Goal: Transaction & Acquisition: Obtain resource

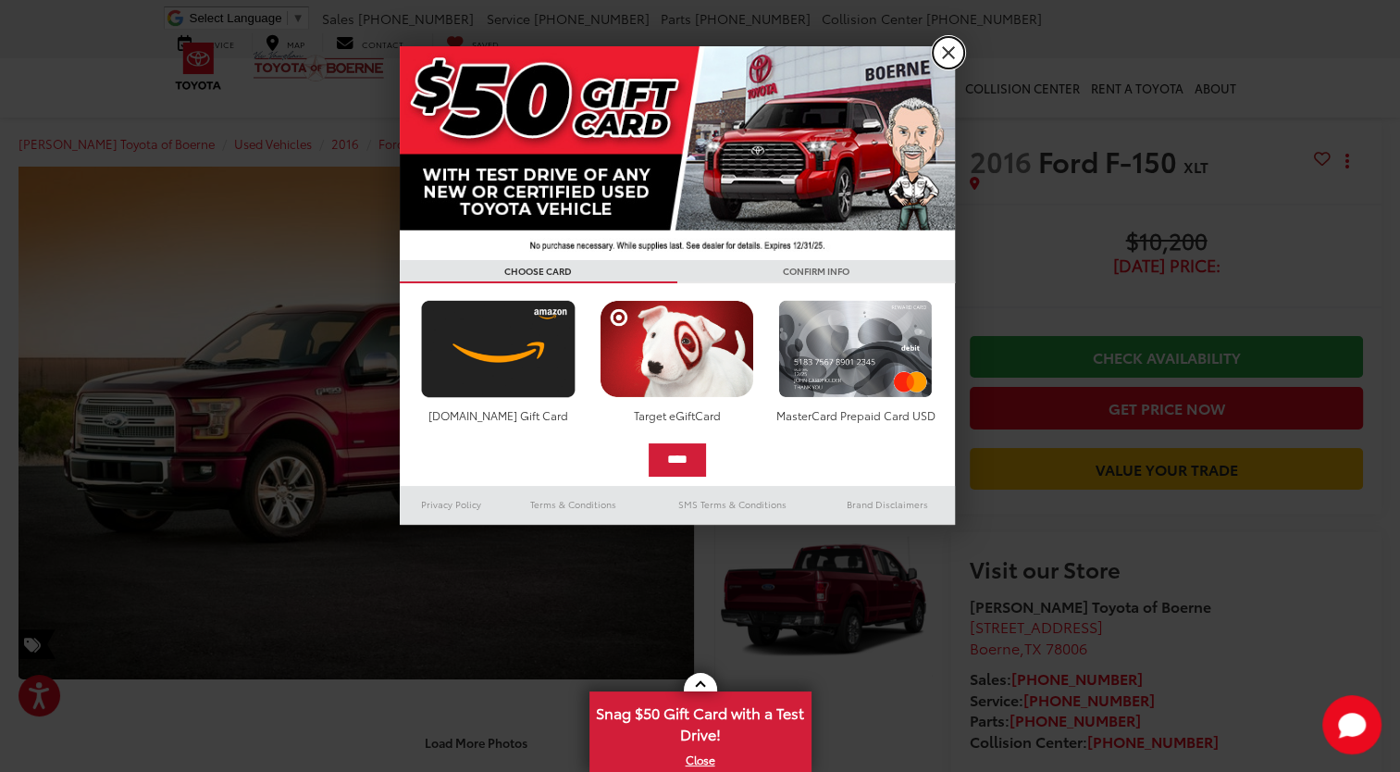
click at [955, 66] on link "X" at bounding box center [948, 52] width 31 height 31
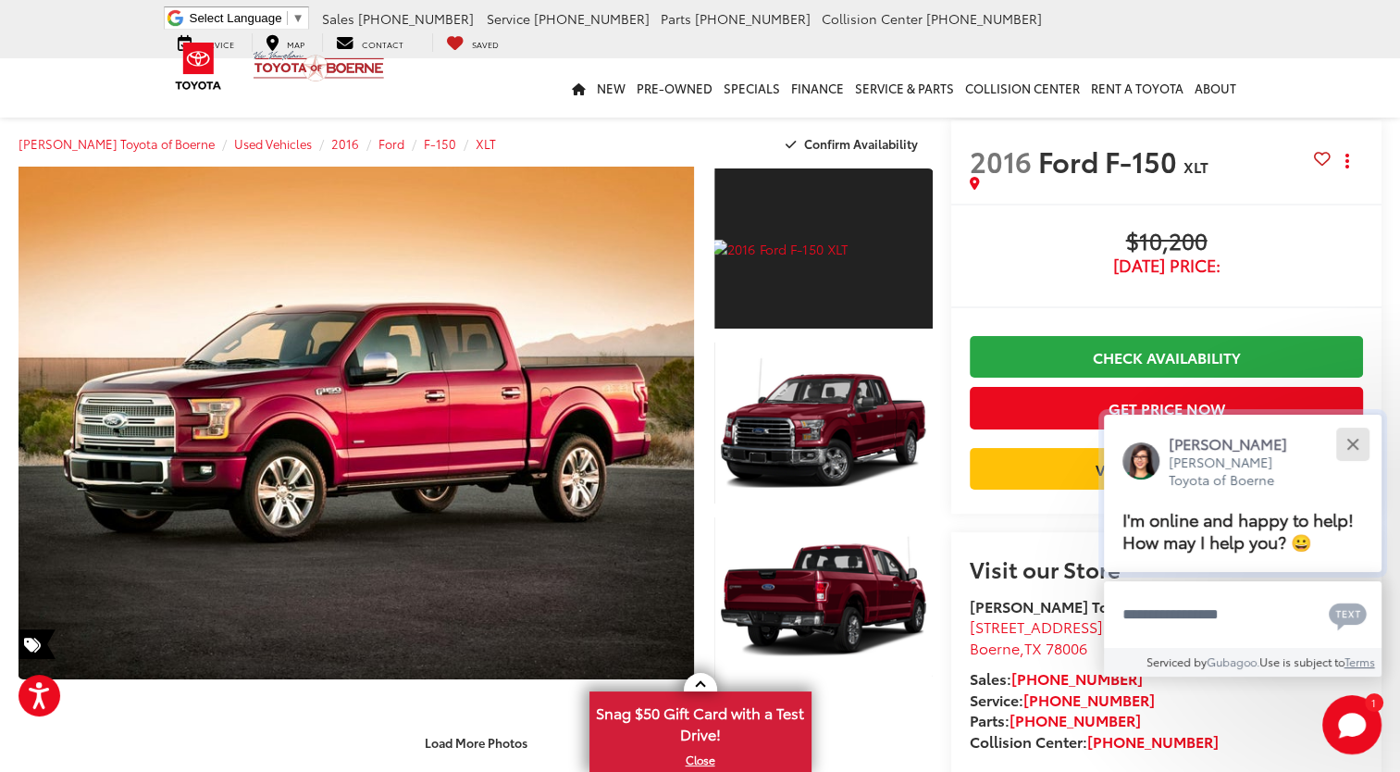
click at [1352, 444] on div "Close" at bounding box center [1352, 444] width 12 height 12
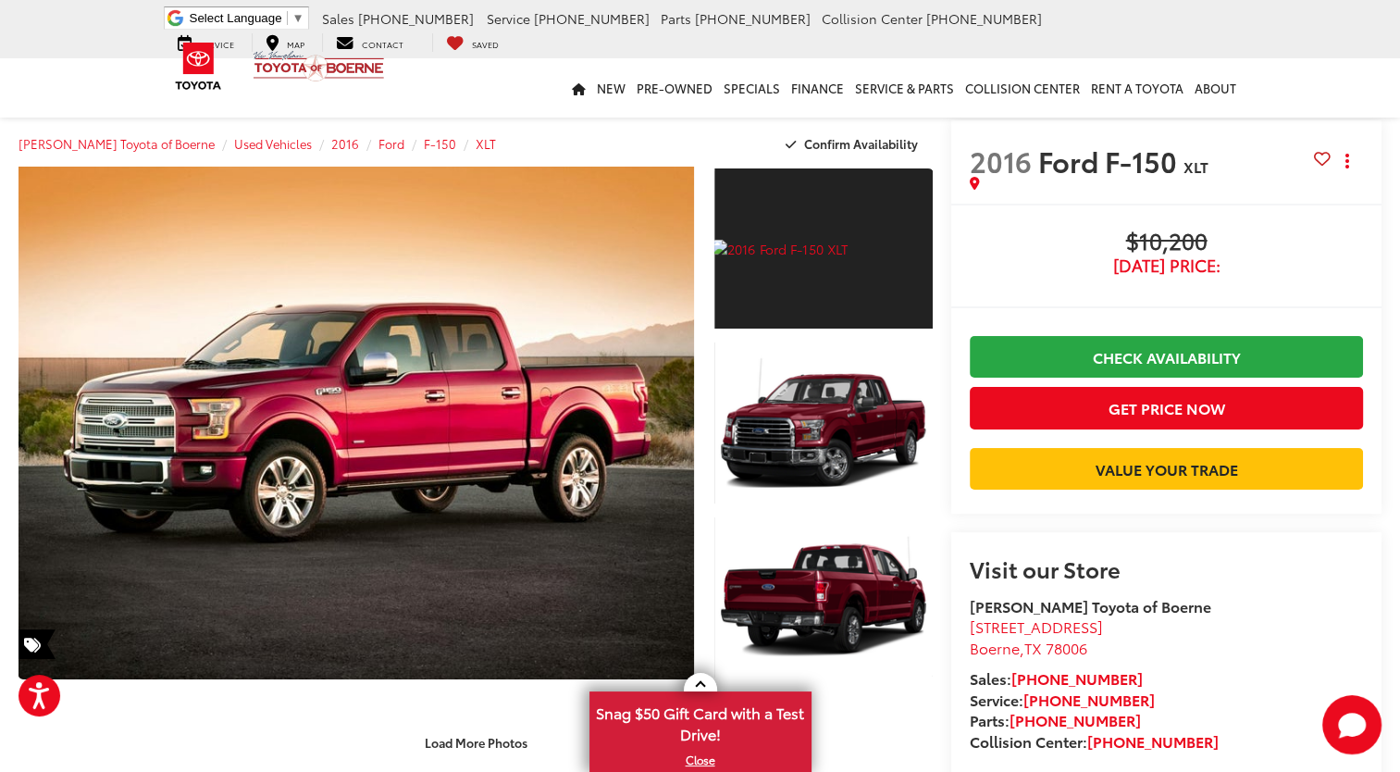
click at [1352, 458] on button "Close" at bounding box center [1355, 476] width 36 height 36
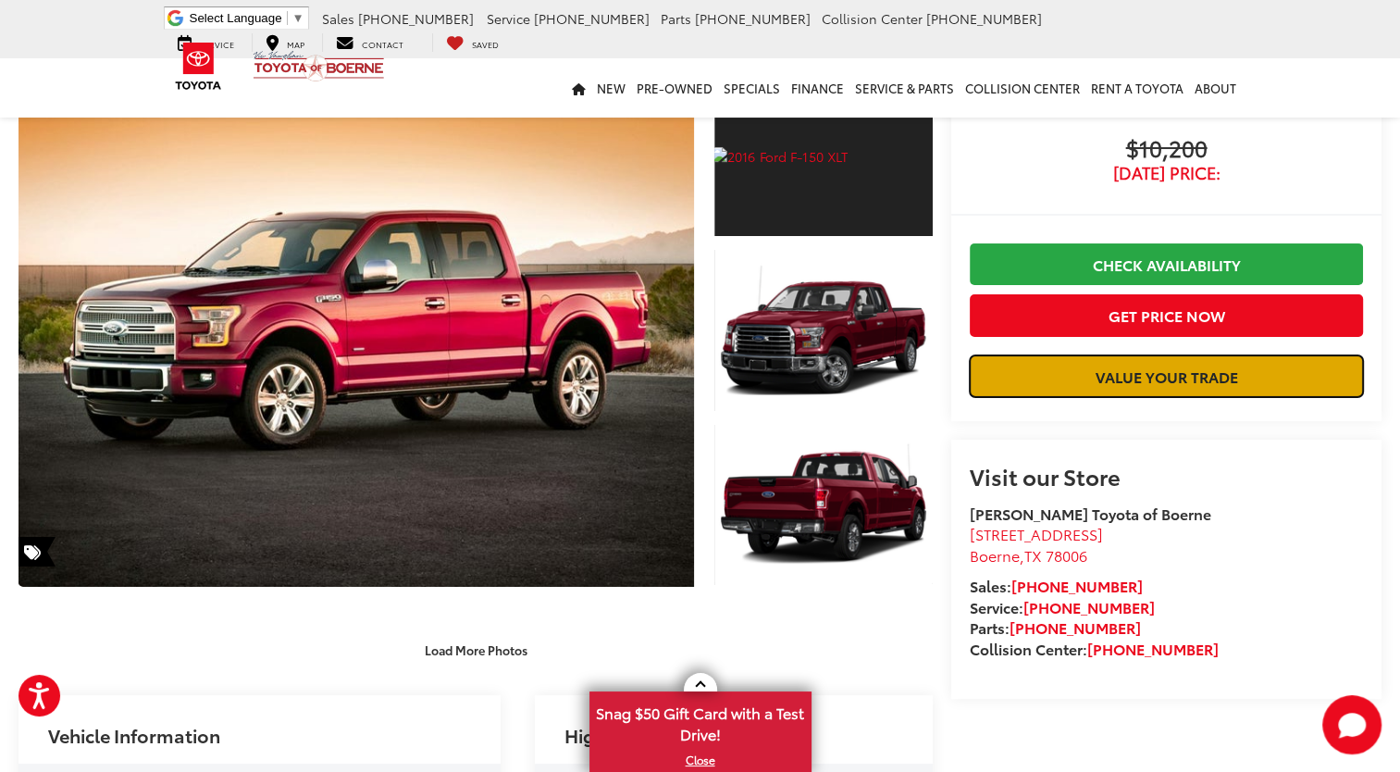
click at [1148, 371] on link "Value Your Trade" at bounding box center [1166, 376] width 393 height 42
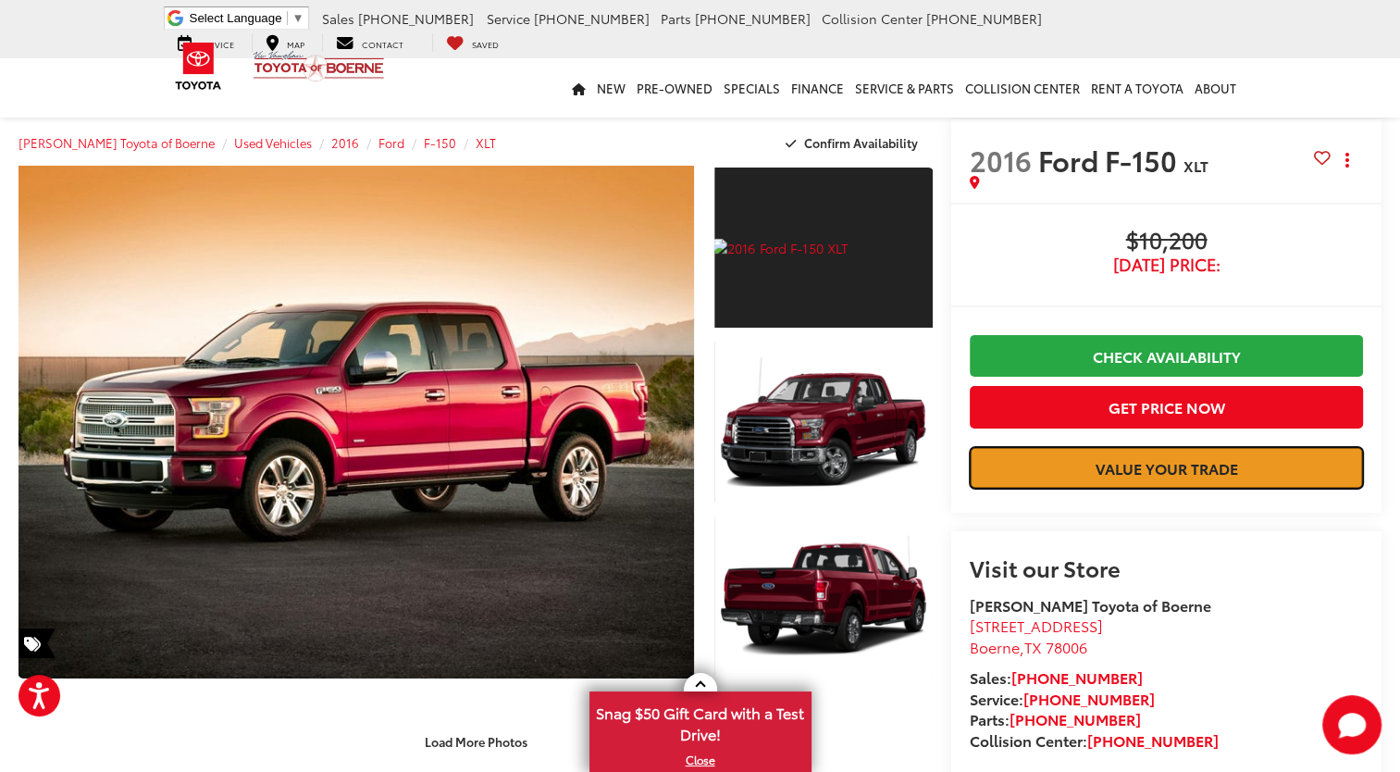
scroll to position [0, 0]
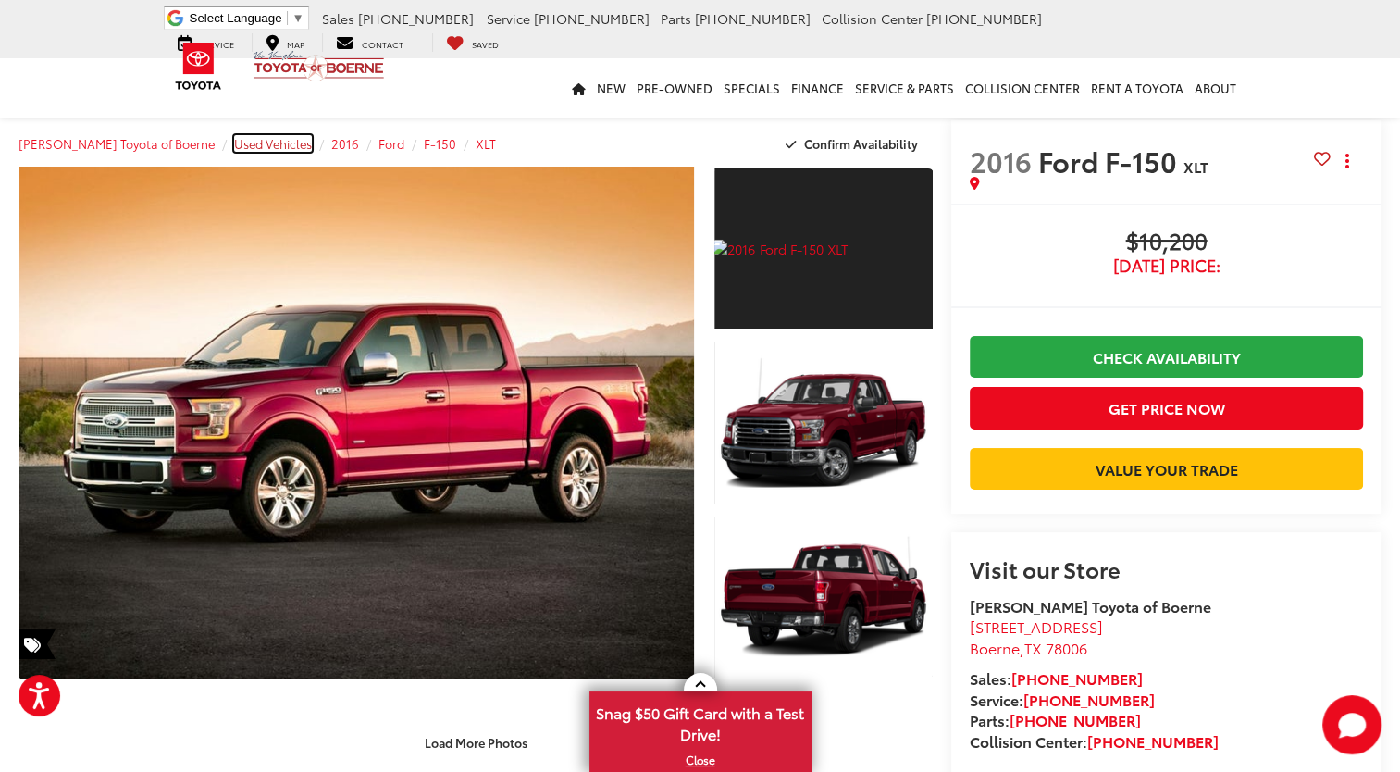
click at [254, 145] on span "Used Vehicles" at bounding box center [273, 143] width 78 height 17
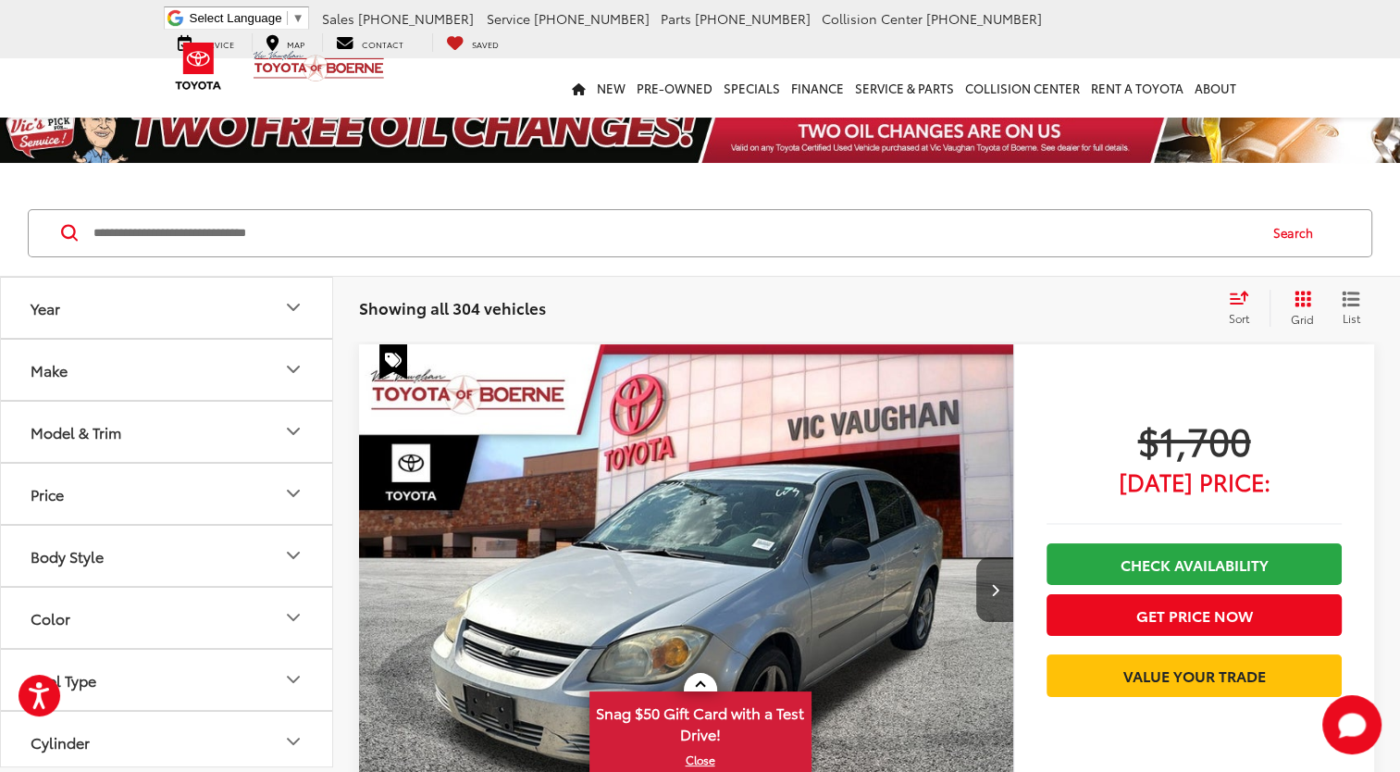
click at [293, 368] on icon "Make" at bounding box center [293, 369] width 22 height 22
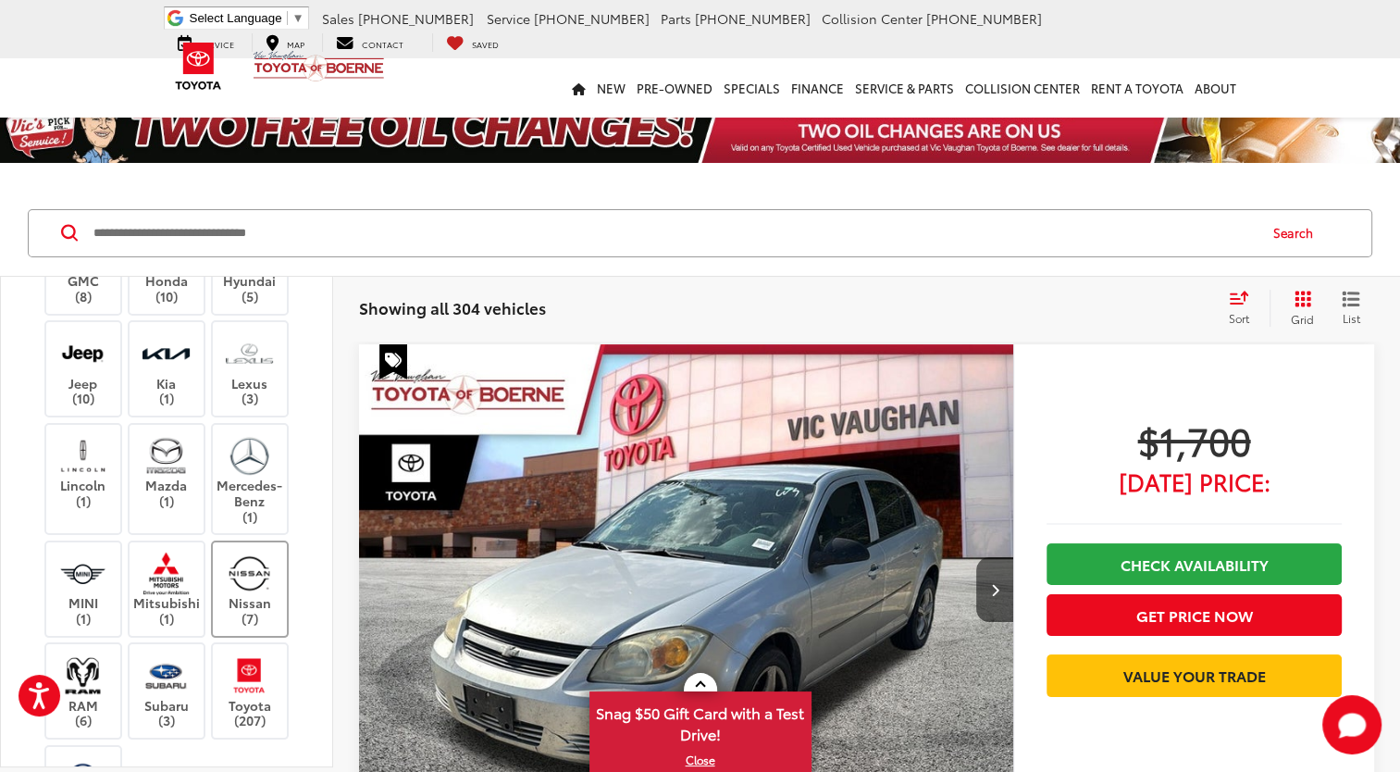
scroll to position [185, 0]
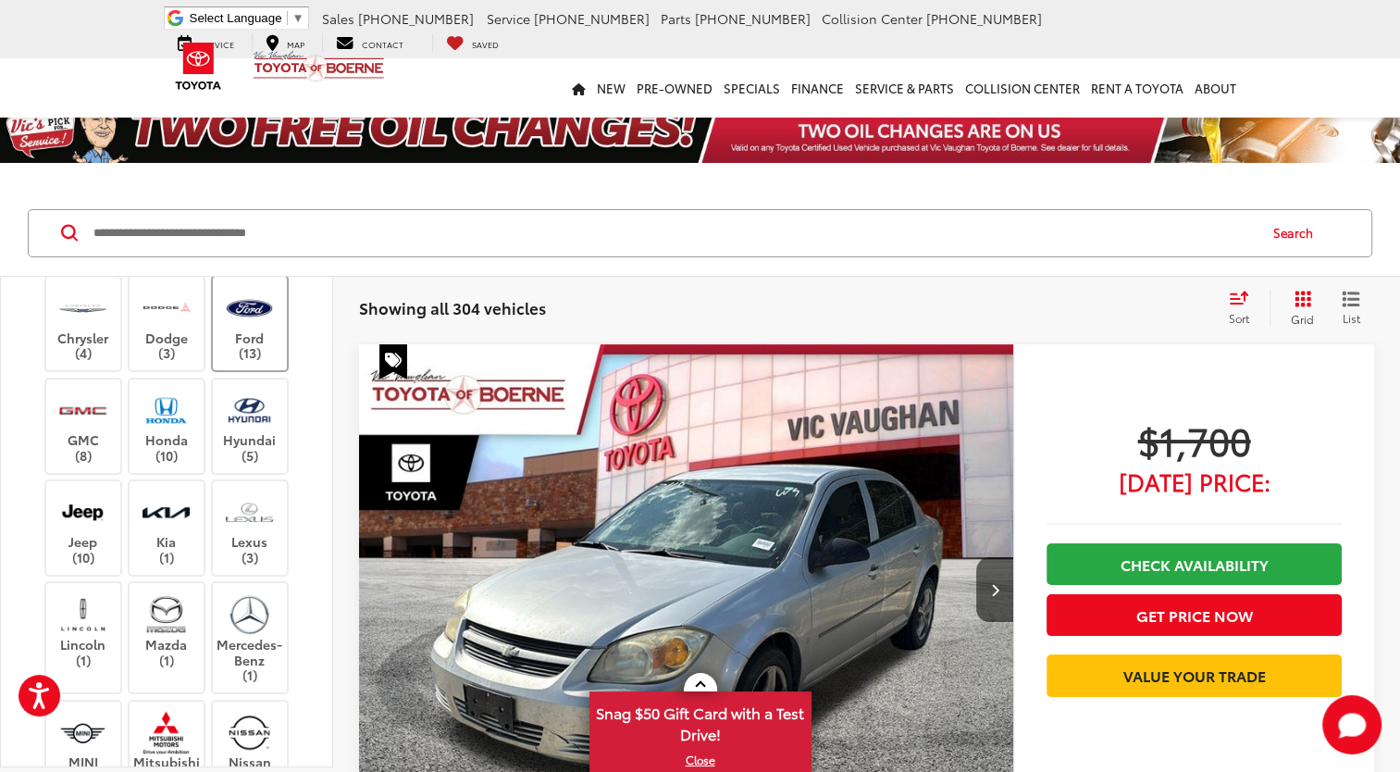
click at [266, 329] on img at bounding box center [249, 307] width 51 height 43
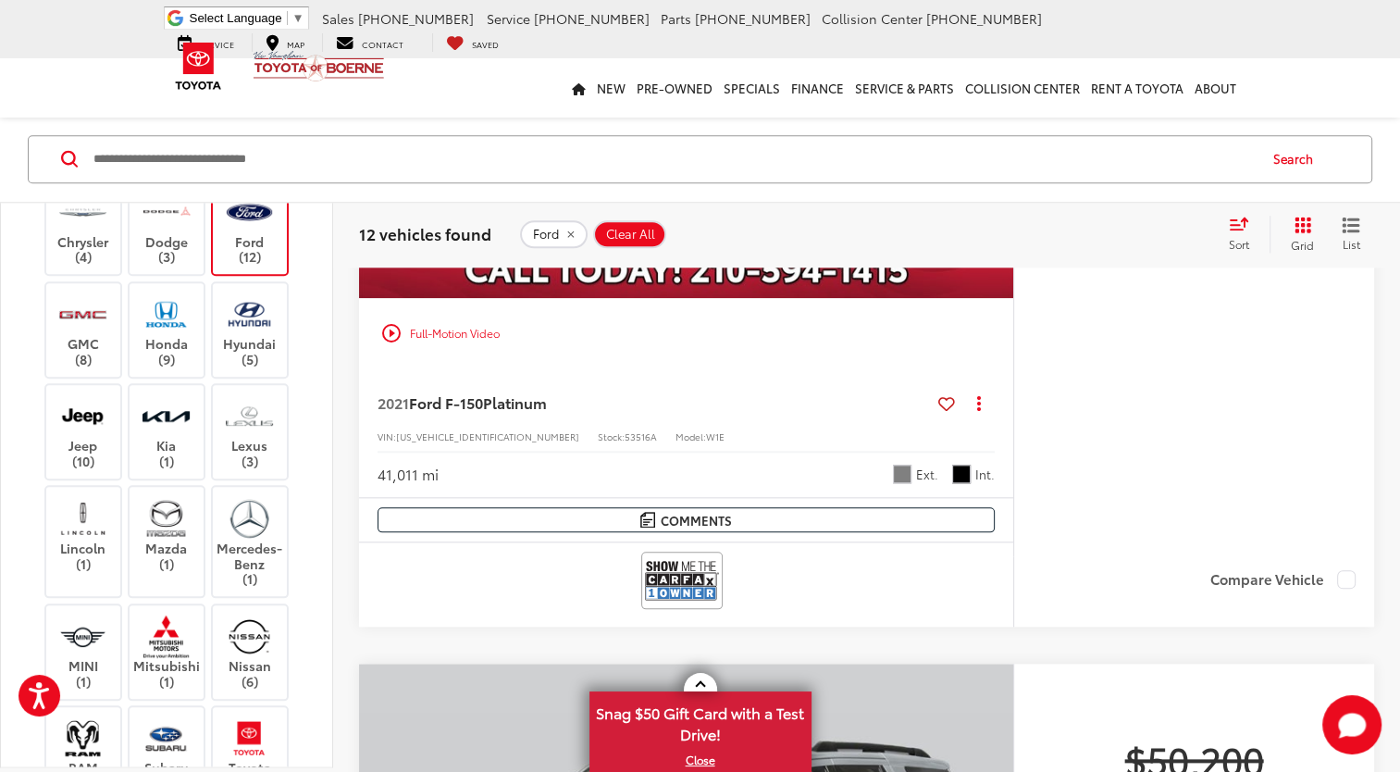
scroll to position [8882, 0]
